Goal: Information Seeking & Learning: Learn about a topic

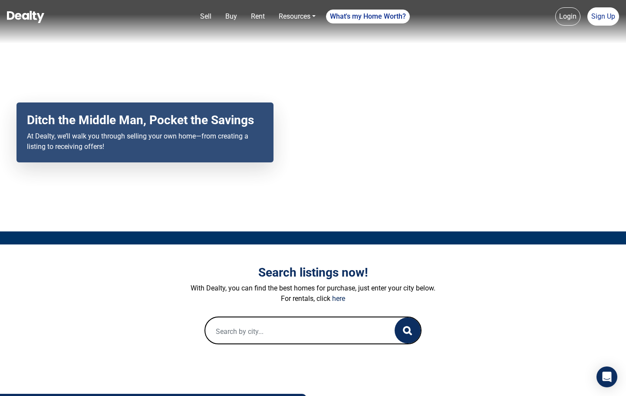
scroll to position [27, 0]
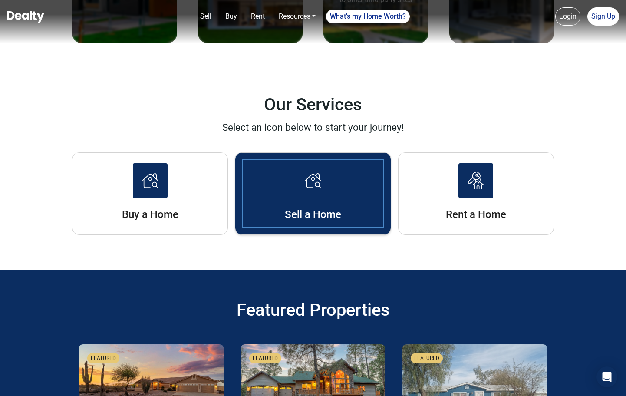
click at [316, 176] on img at bounding box center [313, 180] width 16 height 15
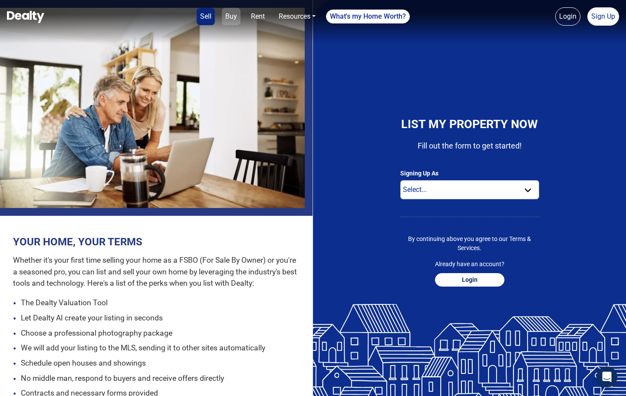
click at [234, 16] on link "Buy" at bounding box center [231, 16] width 19 height 17
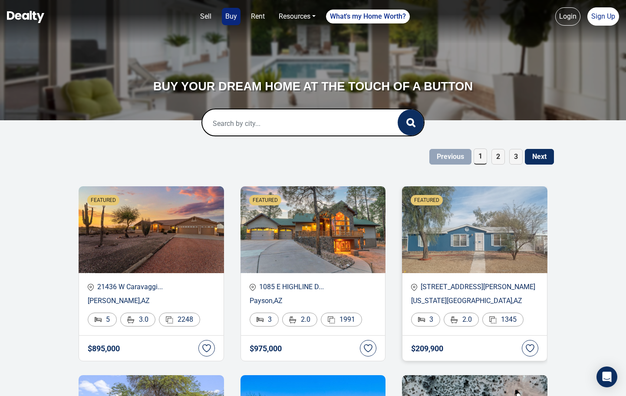
click at [469, 287] on p "[STREET_ADDRESS][PERSON_NAME]" at bounding box center [474, 287] width 127 height 10
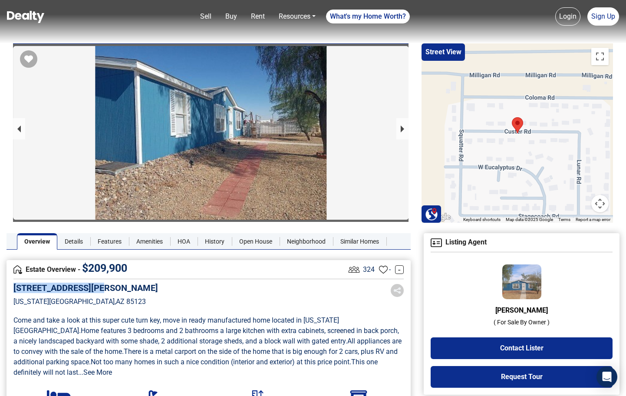
drag, startPoint x: 13, startPoint y: 288, endPoint x: 107, endPoint y: 286, distance: 93.4
click at [107, 286] on div "11404 W CUSTER Road Arizona City , AZ 85123" at bounding box center [208, 301] width 391 height 37
copy h5 "[STREET_ADDRESS][PERSON_NAME]"
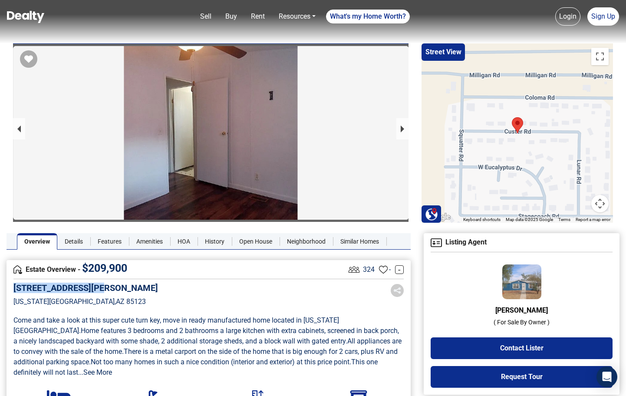
click at [195, 293] on div "11404 W CUSTER Road Arizona City , AZ 85123" at bounding box center [208, 301] width 391 height 37
